Goal: Information Seeking & Learning: Compare options

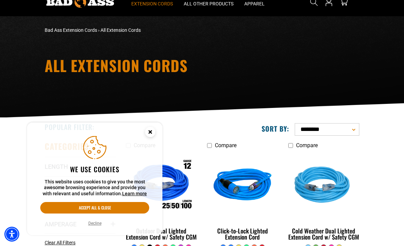
click at [114, 214] on button "Accept all & close" at bounding box center [94, 208] width 109 height 12
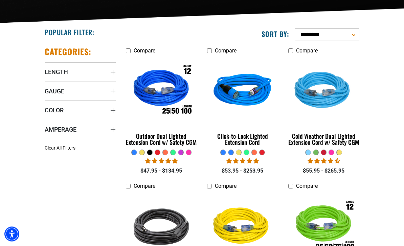
scroll to position [123, 0]
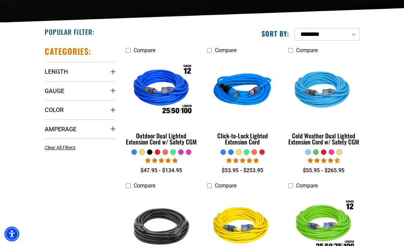
click at [55, 91] on span "Gauge" at bounding box center [55, 91] width 20 height 8
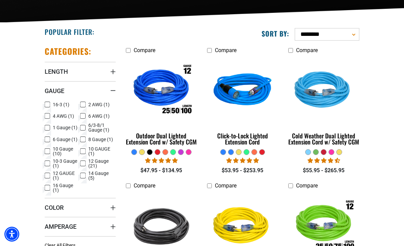
click at [83, 116] on icon at bounding box center [82, 116] width 5 height 9
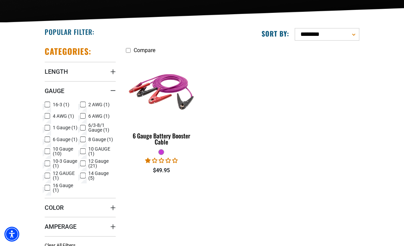
click at [84, 126] on icon at bounding box center [82, 128] width 5 height 9
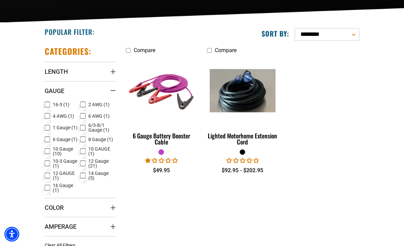
click at [80, 113] on label "4 AWG (1) 4 AWG (1 product)" at bounding box center [63, 116] width 36 height 9
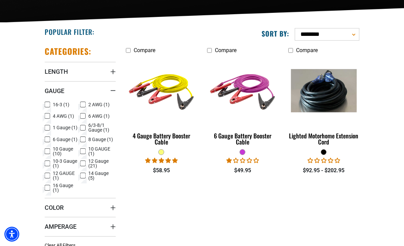
click at [80, 115] on label "4 AWG (1) 4 AWG (1 product)" at bounding box center [63, 116] width 36 height 9
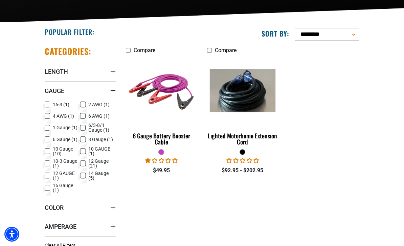
click at [85, 116] on icon at bounding box center [83, 116] width 4 height 4
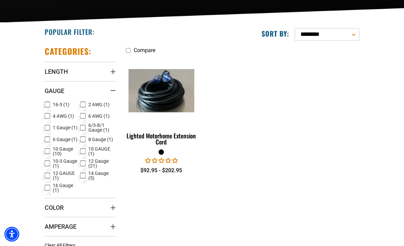
click at [82, 139] on icon at bounding box center [82, 139] width 5 height 9
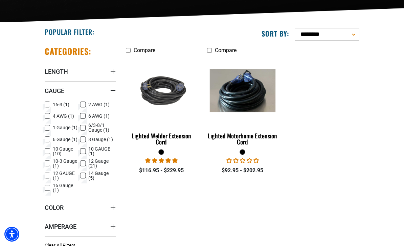
click at [82, 127] on icon at bounding box center [83, 128] width 4 height 4
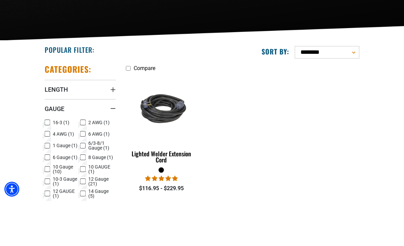
scroll to position [106, 0]
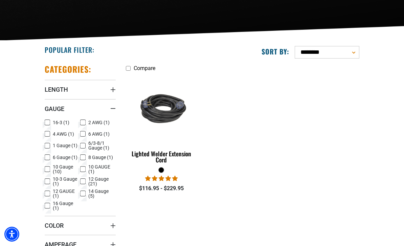
click at [61, 246] on summary "Amperage" at bounding box center [80, 244] width 71 height 19
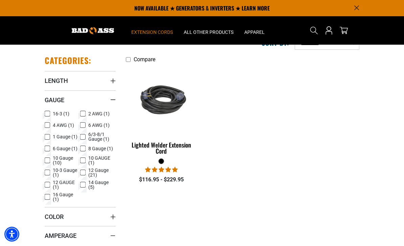
scroll to position [114, 0]
click at [42, 246] on div "Categories: Length Length 25 FT (1) 25 FT (1 product) 50 FT (1) 50 FT (1 produc…" at bounding box center [80, 170] width 81 height 241
click at [49, 246] on icon at bounding box center [47, 250] width 5 height 9
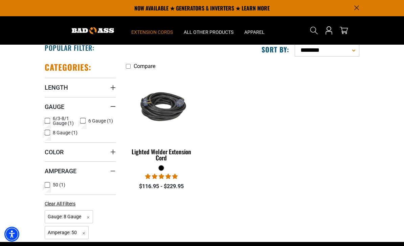
scroll to position [113, 0]
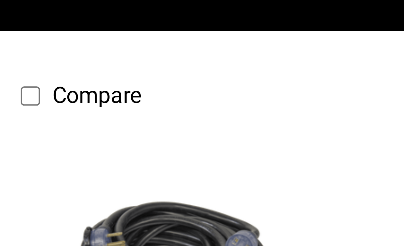
scroll to position [136, 0]
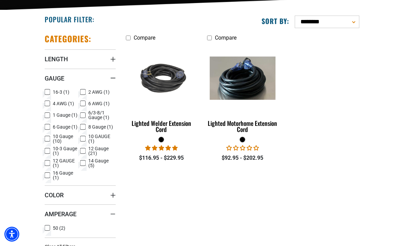
scroll to position [145, 0]
